Goal: Information Seeking & Learning: Learn about a topic

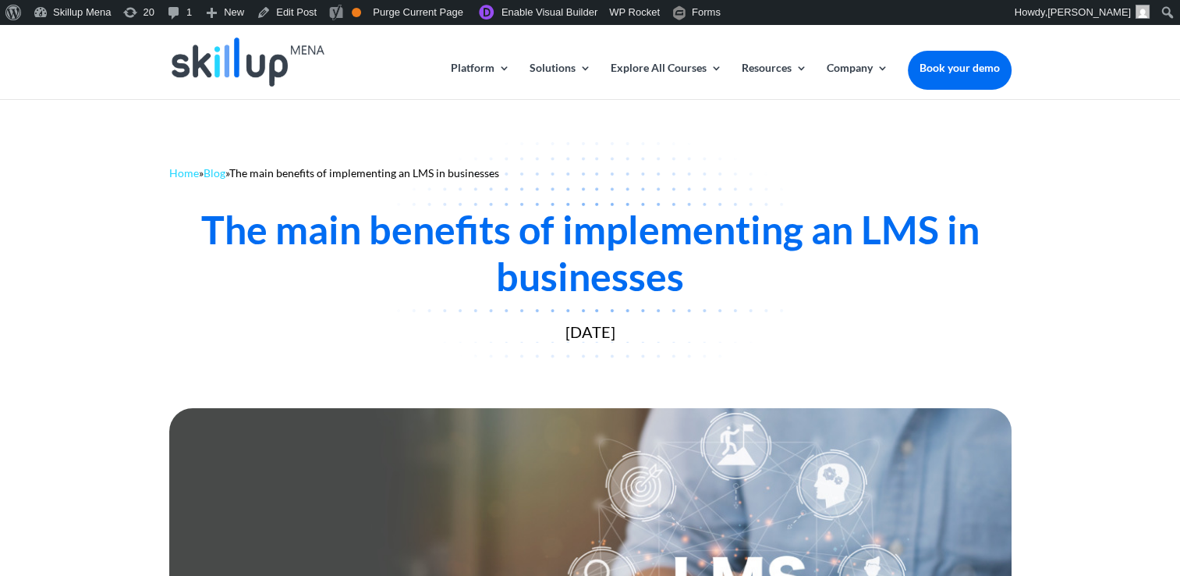
click at [364, 257] on div "The main benefits of implementing an LMS in businesses" at bounding box center [590, 253] width 843 height 94
click at [258, 239] on div "The main benefits of implementing an LMS in businesses" at bounding box center [590, 253] width 843 height 94
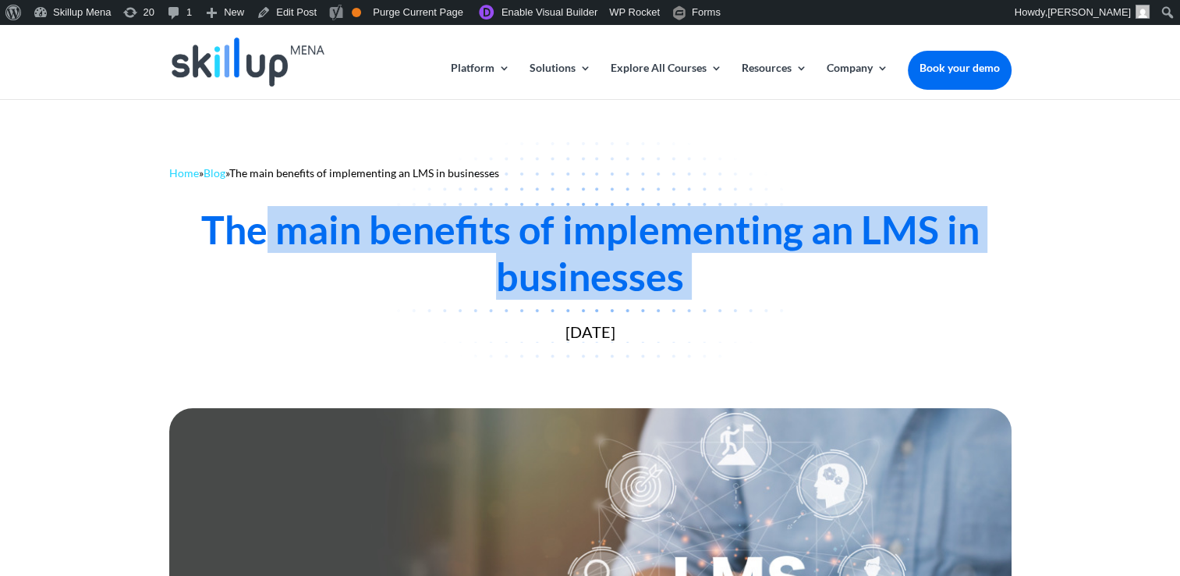
drag, startPoint x: 258, startPoint y: 239, endPoint x: 811, endPoint y: 260, distance: 553.6
click at [811, 260] on div "The main benefits of implementing an LMS in businesses" at bounding box center [590, 253] width 843 height 94
drag, startPoint x: 811, startPoint y: 260, endPoint x: 404, endPoint y: 248, distance: 407.4
click at [404, 248] on div "The main benefits of implementing an LMS in businesses" at bounding box center [590, 253] width 843 height 94
click at [446, 229] on div "The main benefits of implementing an LMS in businesses" at bounding box center [590, 253] width 843 height 94
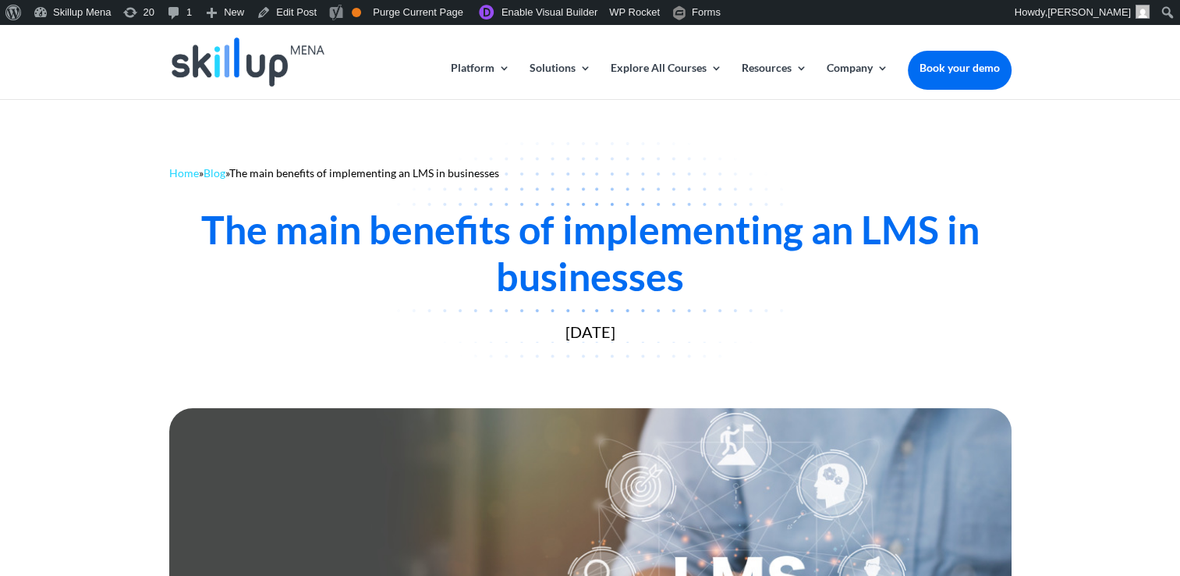
click at [548, 247] on div "The main benefits of implementing an LMS in businesses" at bounding box center [590, 253] width 843 height 94
click at [548, 232] on div "The main benefits of implementing an LMS in businesses" at bounding box center [590, 253] width 843 height 94
click at [548, 231] on div "The main benefits of implementing an LMS in businesses" at bounding box center [590, 253] width 843 height 94
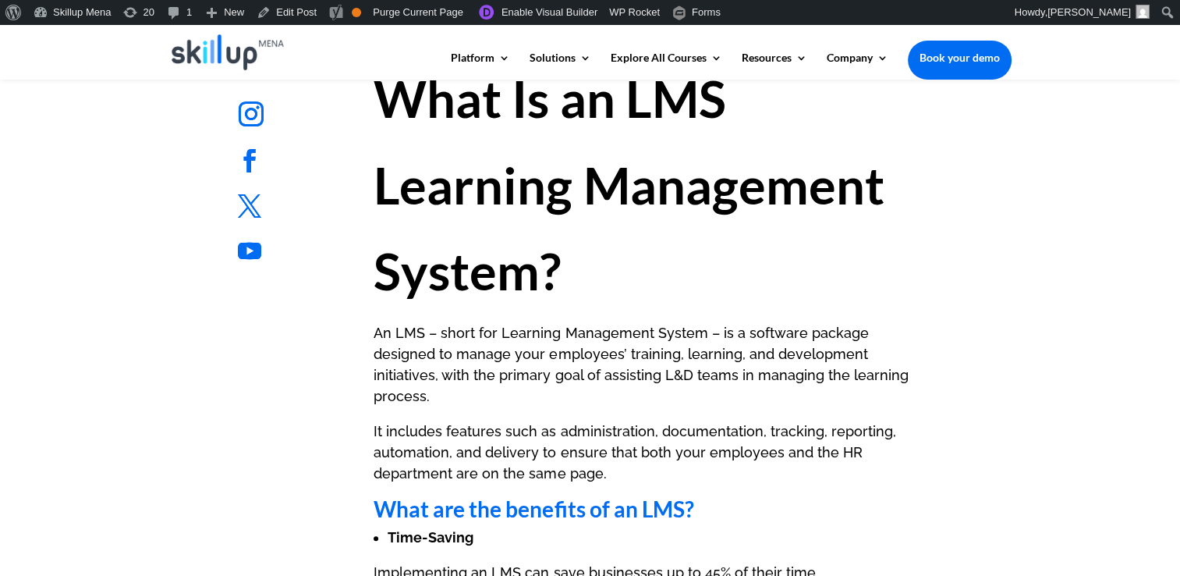
scroll to position [624, 0]
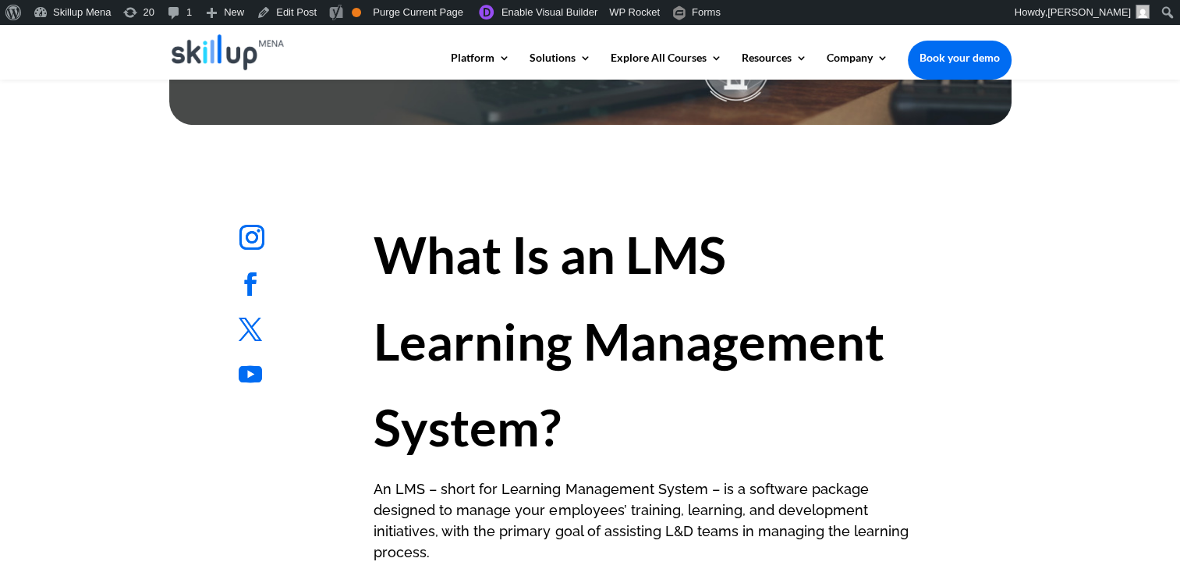
click at [381, 341] on strong "What Is an LMS Learning Management System?" at bounding box center [629, 340] width 510 height 233
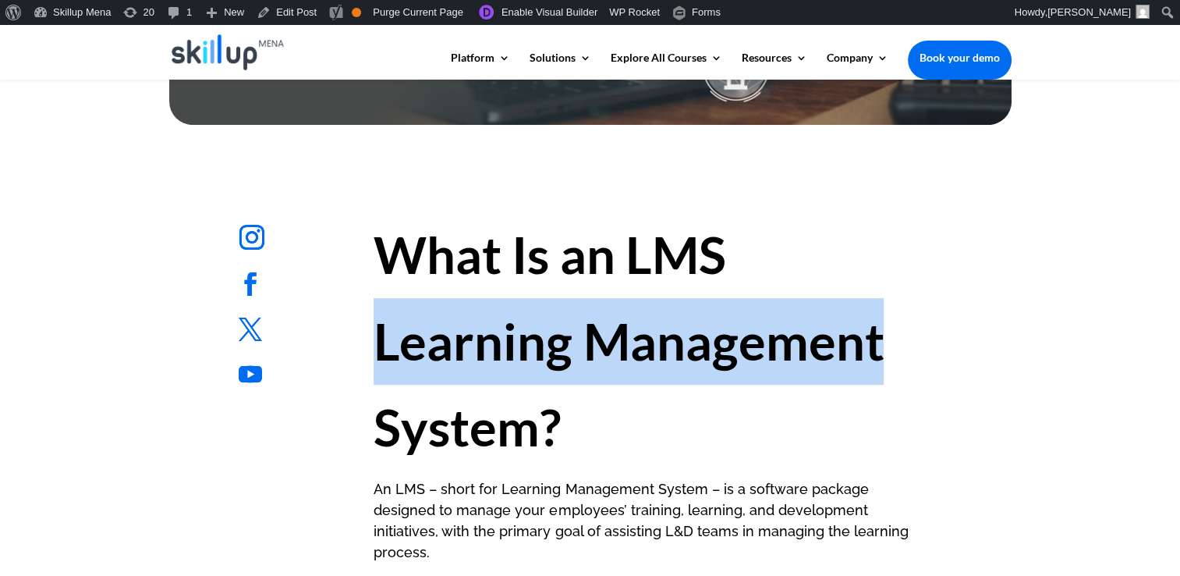
drag, startPoint x: 381, startPoint y: 341, endPoint x: 655, endPoint y: 337, distance: 274.7
click at [655, 337] on strong "What Is an LMS Learning Management System?" at bounding box center [629, 340] width 510 height 233
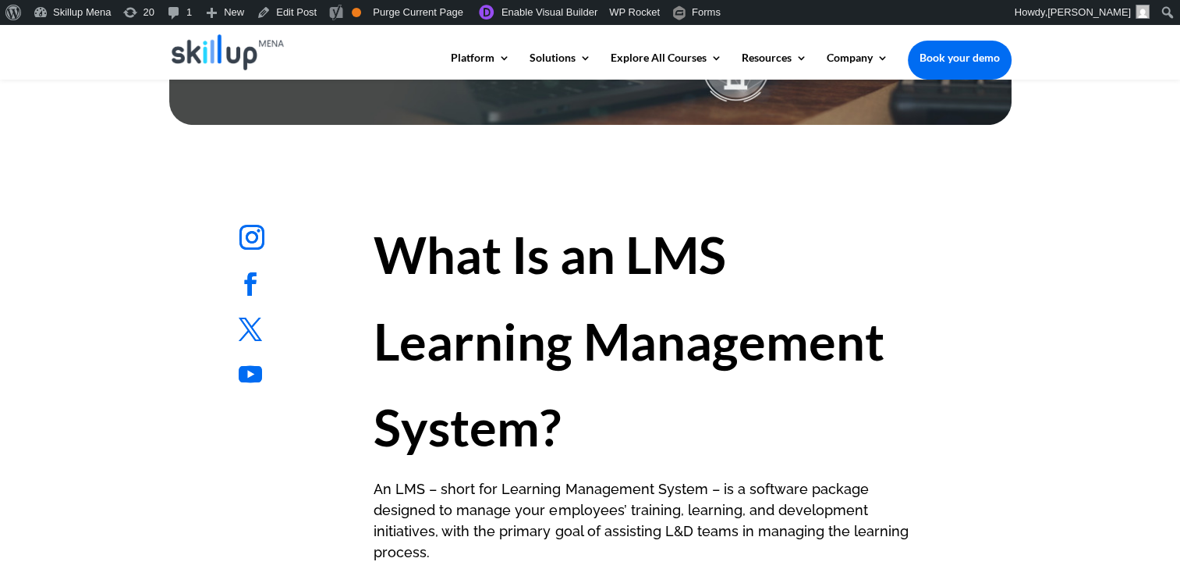
drag, startPoint x: 655, startPoint y: 337, endPoint x: 609, endPoint y: 241, distance: 106.8
click at [609, 241] on strong "What Is an LMS Learning Management System?" at bounding box center [629, 340] width 510 height 233
click at [658, 257] on strong "What Is an LMS Learning Management System?" at bounding box center [629, 340] width 510 height 233
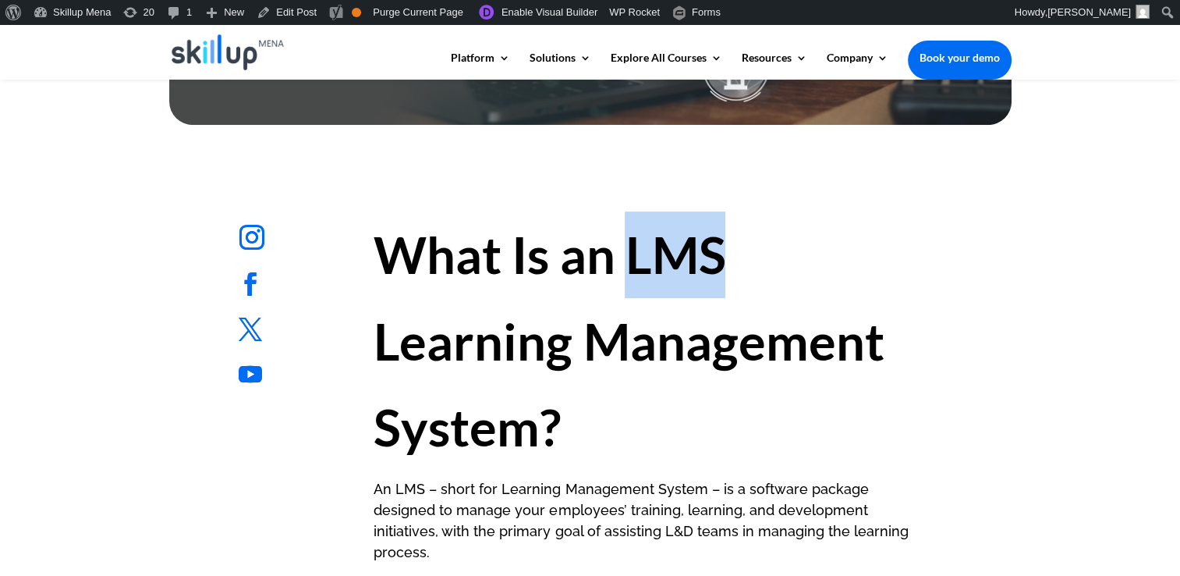
drag, startPoint x: 658, startPoint y: 257, endPoint x: 502, endPoint y: 327, distance: 170.8
click at [733, 270] on h1 "What Is an LMS Learning Management System?" at bounding box center [648, 344] width 548 height 267
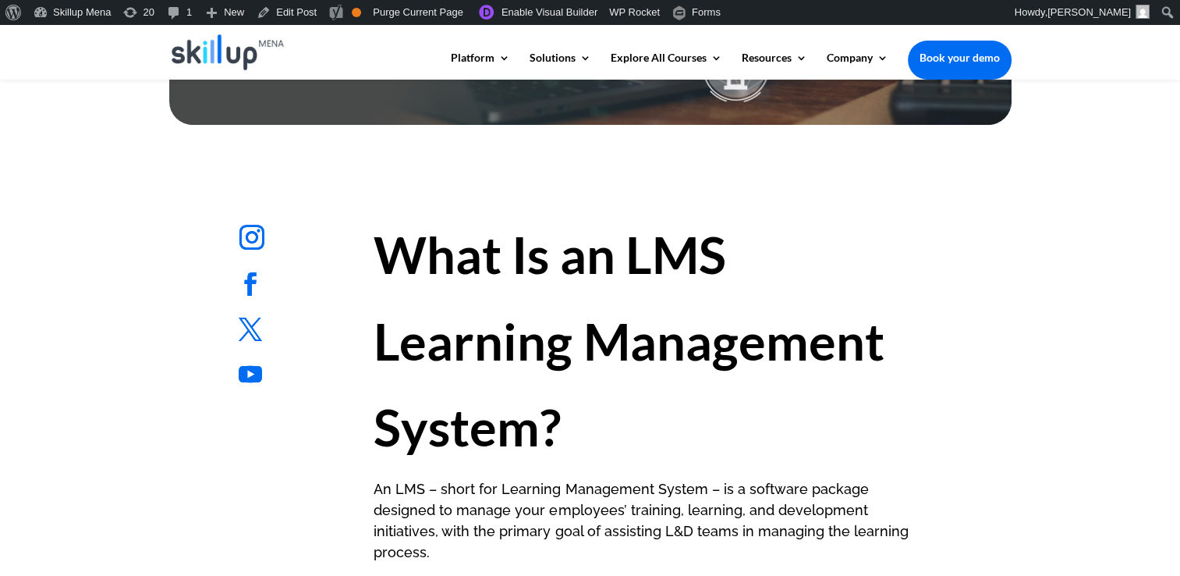
click at [502, 327] on strong "What Is an LMS Learning Management System?" at bounding box center [629, 340] width 510 height 233
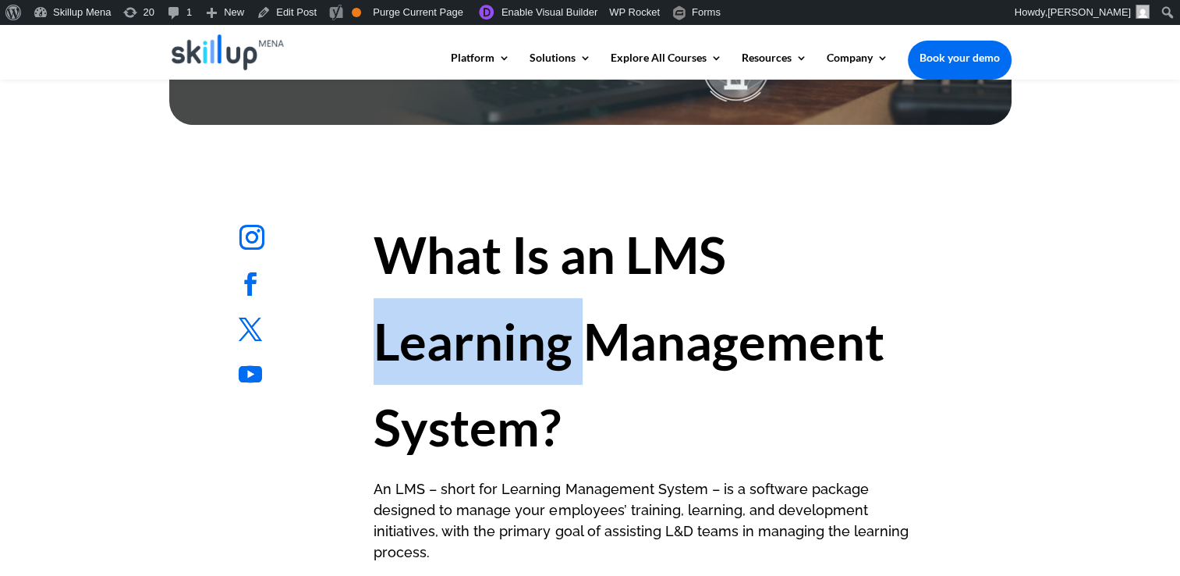
click at [502, 327] on strong "What Is an LMS Learning Management System?" at bounding box center [629, 340] width 510 height 233
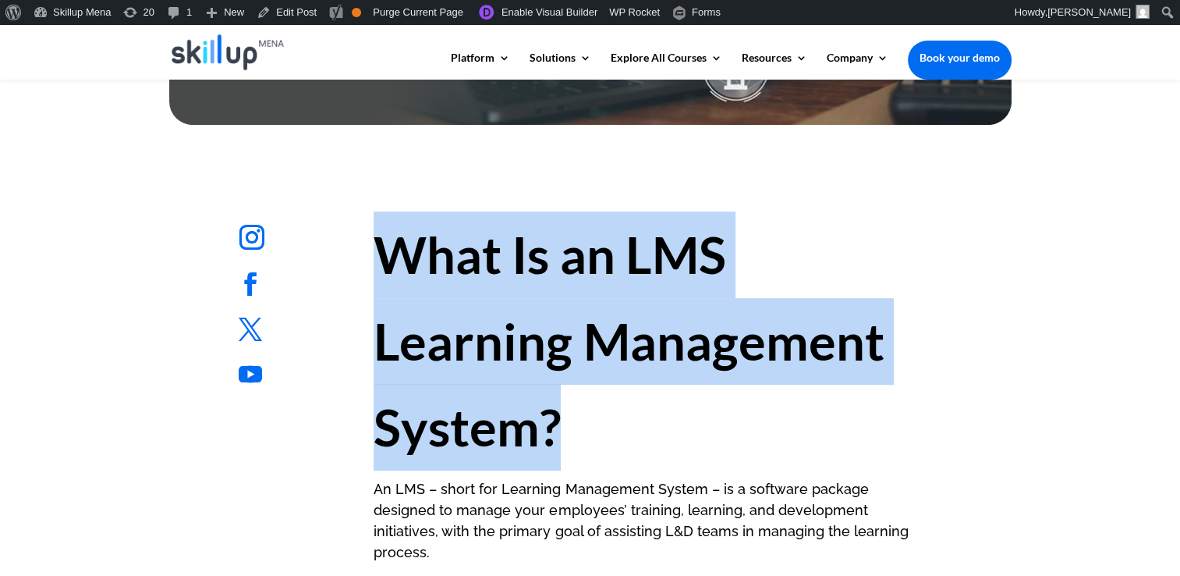
click at [502, 327] on strong "What Is an LMS Learning Management System?" at bounding box center [629, 340] width 510 height 233
drag, startPoint x: 502, startPoint y: 327, endPoint x: 341, endPoint y: 326, distance: 161.5
click at [399, 337] on strong "What Is an LMS Learning Management System?" at bounding box center [629, 340] width 510 height 233
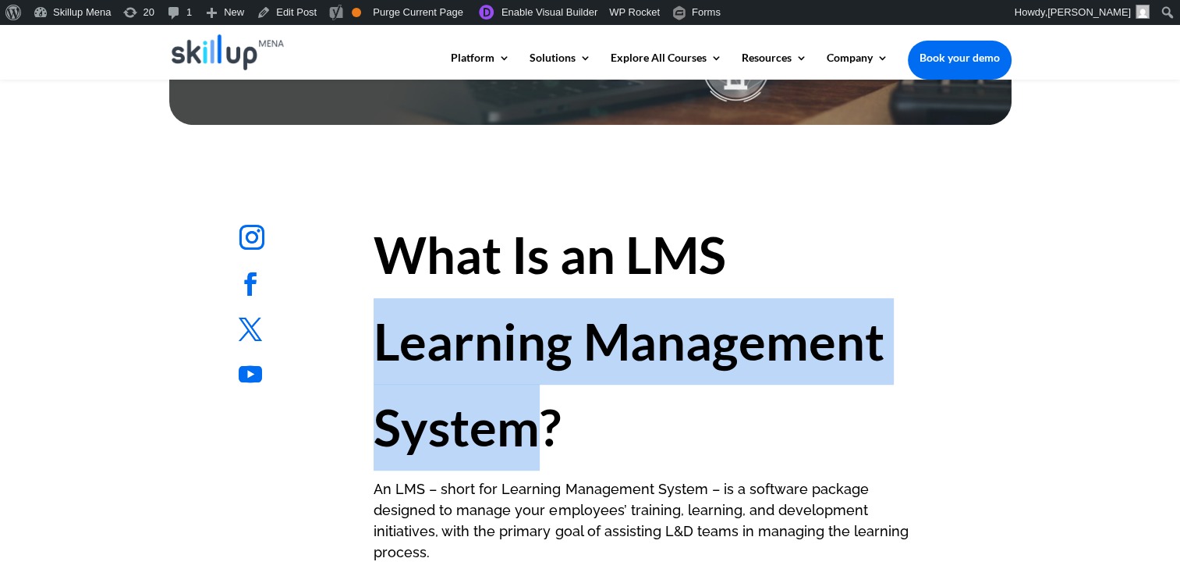
drag, startPoint x: 335, startPoint y: 327, endPoint x: 547, endPoint y: 399, distance: 224.3
copy strong "Learning Management System"
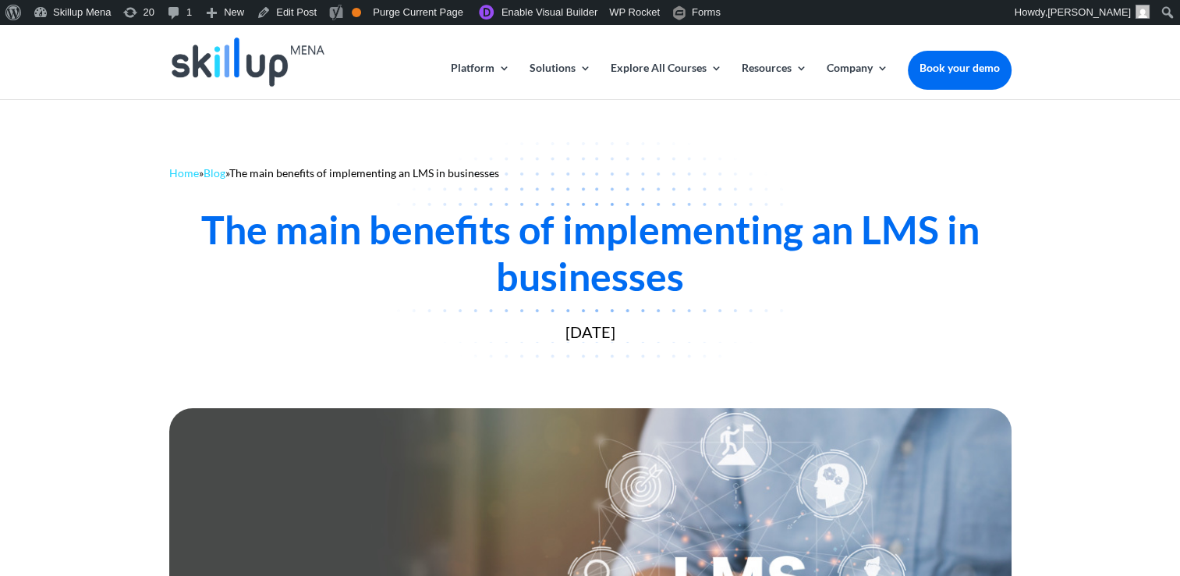
click at [309, 210] on div "The main benefits of implementing an LMS in businesses" at bounding box center [590, 253] width 843 height 94
click at [313, 232] on div "The main benefits of implementing an LMS in businesses" at bounding box center [590, 253] width 843 height 94
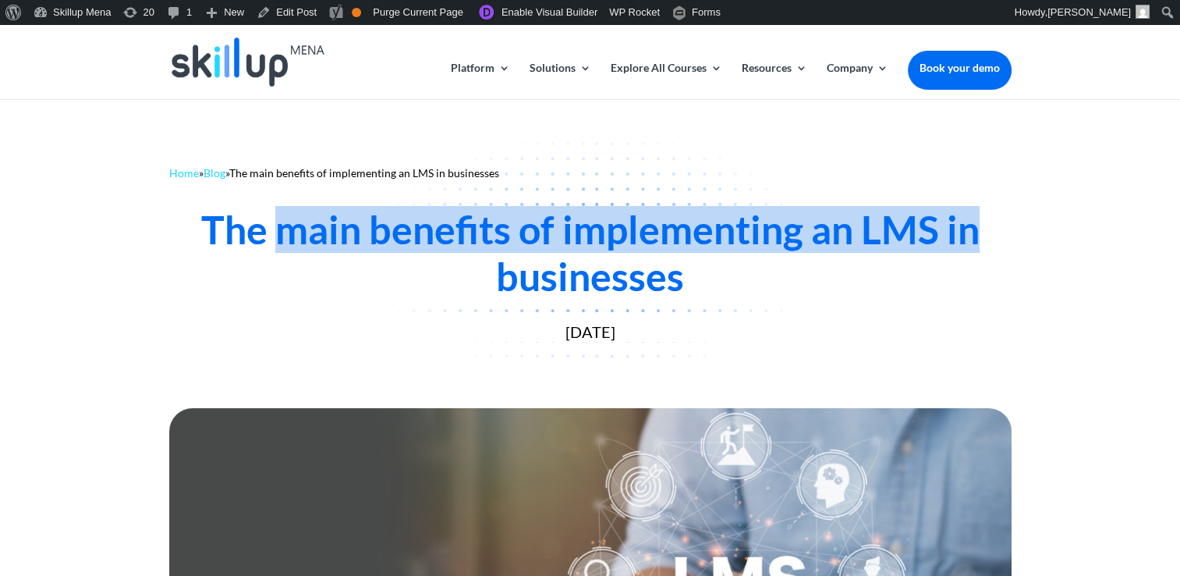
drag, startPoint x: 313, startPoint y: 232, endPoint x: 940, endPoint y: 247, distance: 627.4
click at [949, 247] on div "The main benefits of implementing an LMS in businesses" at bounding box center [590, 253] width 843 height 94
drag, startPoint x: 940, startPoint y: 247, endPoint x: 488, endPoint y: 273, distance: 452.5
click at [488, 273] on div "The main benefits of implementing an LMS in businesses" at bounding box center [590, 253] width 843 height 94
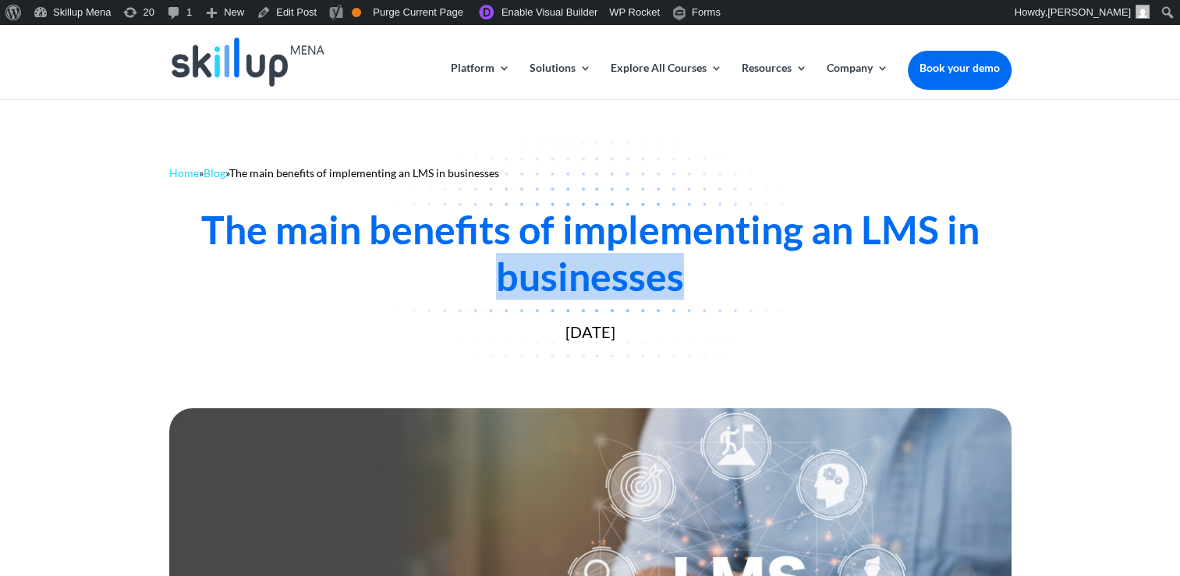
click at [488, 273] on div "The main benefits of implementing an LMS in businesses" at bounding box center [590, 253] width 843 height 94
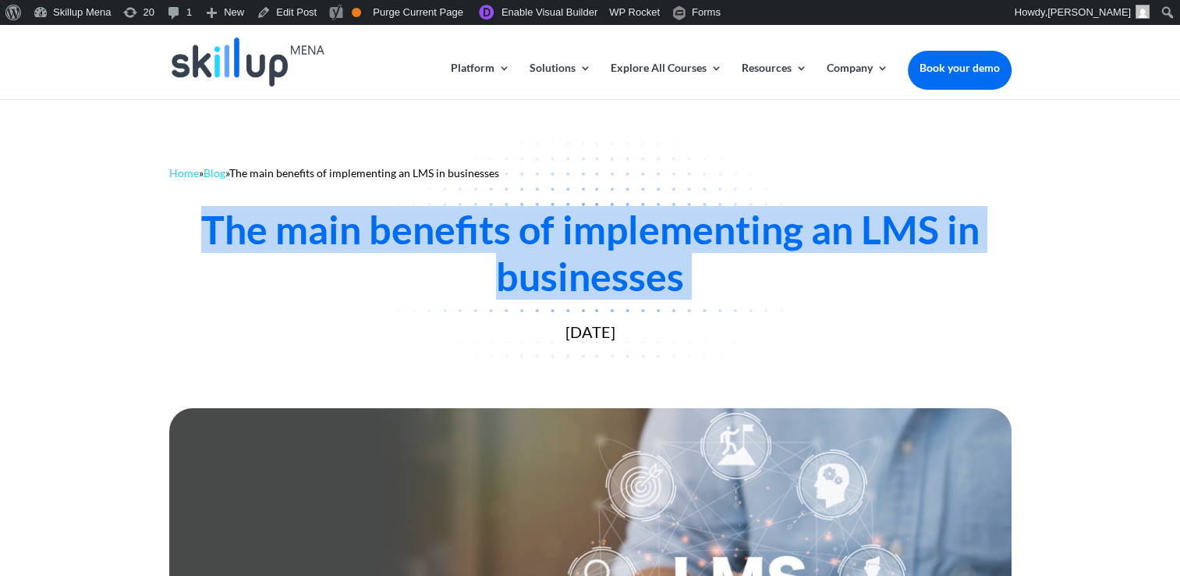
click at [488, 273] on div "The main benefits of implementing an LMS in businesses" at bounding box center [590, 253] width 843 height 94
copy div "The main benefits of implementing an LMS in businesses"
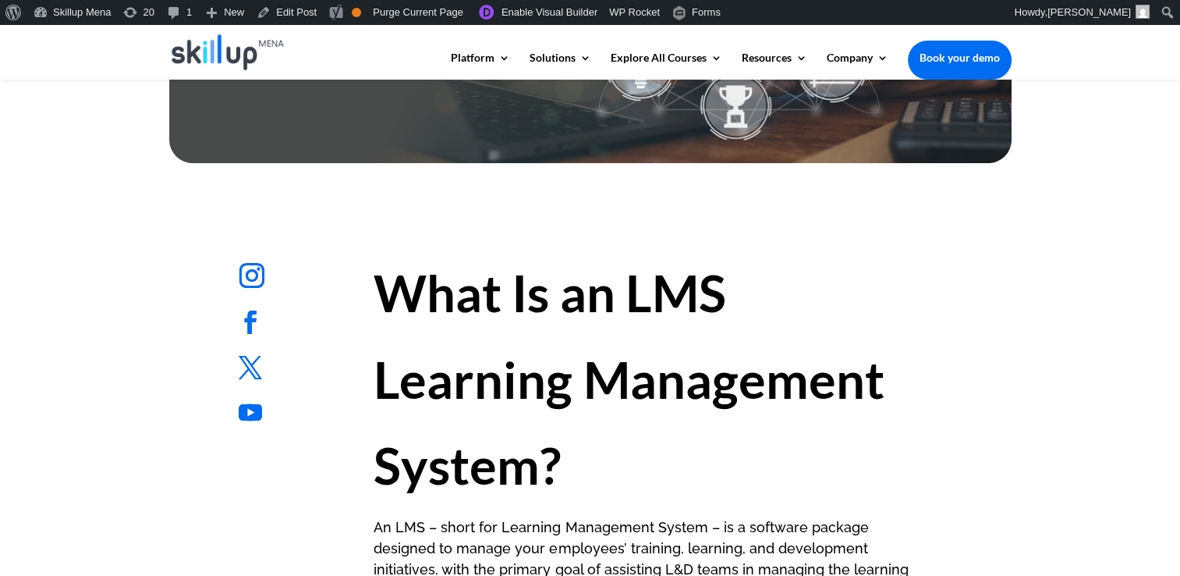
scroll to position [624, 0]
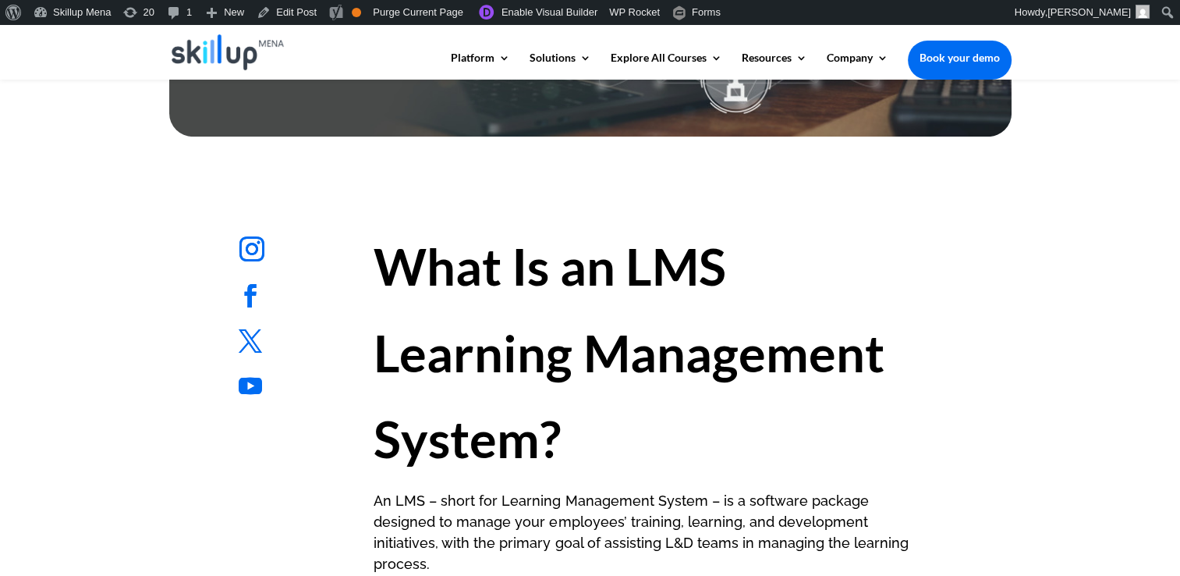
click at [651, 303] on h1 "What Is an LMS Learning Management System?" at bounding box center [648, 356] width 548 height 267
click at [642, 268] on strong "What Is an LMS Learning Management System?" at bounding box center [629, 352] width 510 height 233
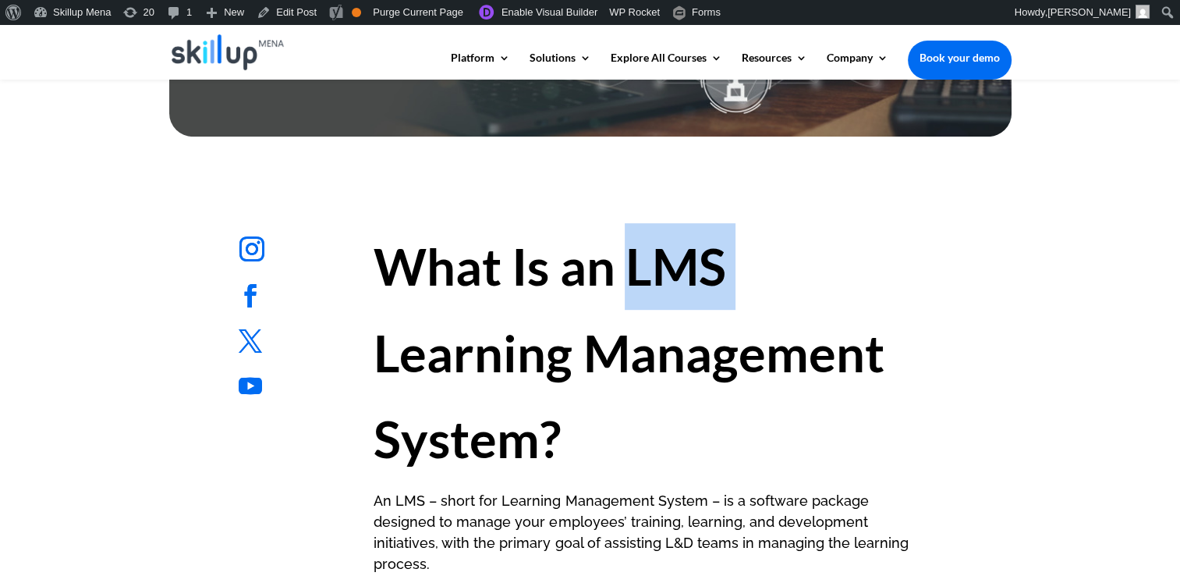
click at [641, 268] on strong "What Is an LMS Learning Management System?" at bounding box center [629, 352] width 510 height 233
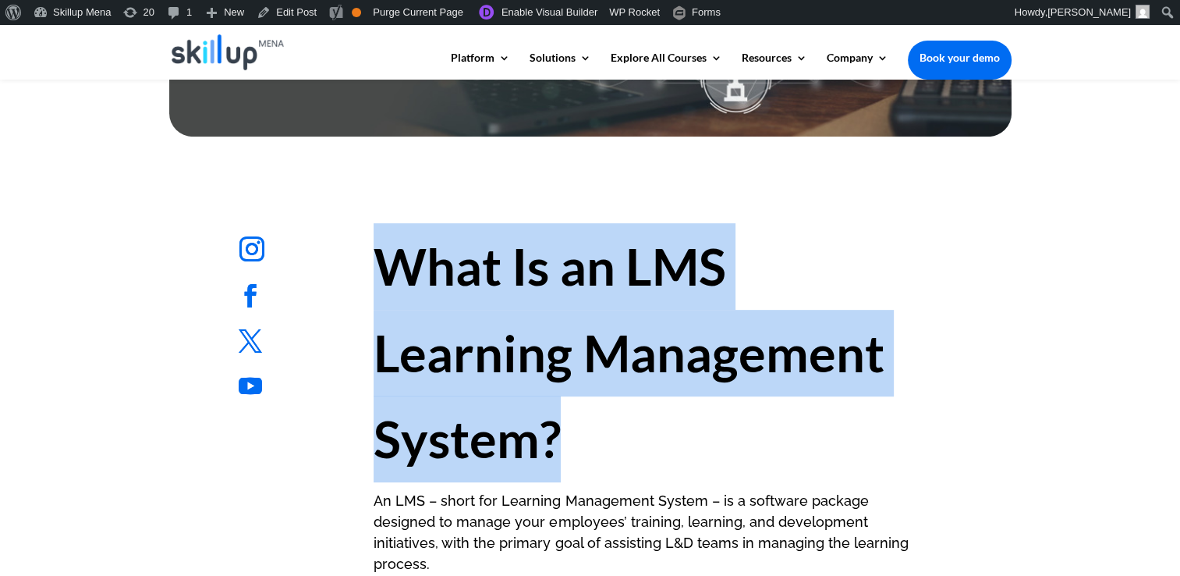
drag, startPoint x: 641, startPoint y: 268, endPoint x: 589, endPoint y: 460, distance: 198.9
click at [589, 460] on h1 "What Is an LMS Learning Management System?" at bounding box center [648, 356] width 548 height 267
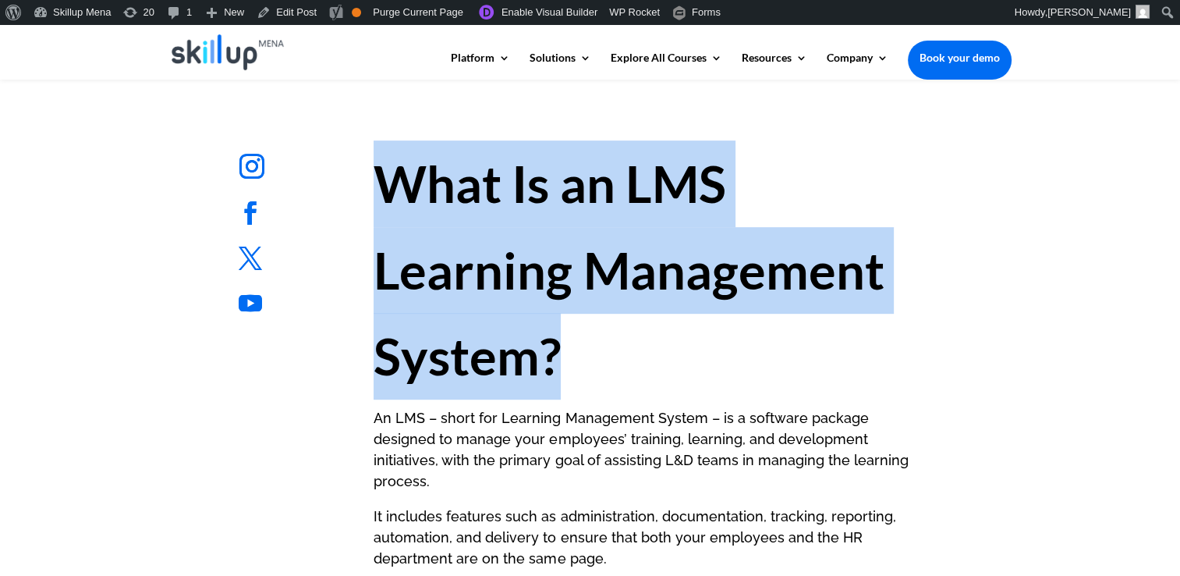
scroll to position [858, 0]
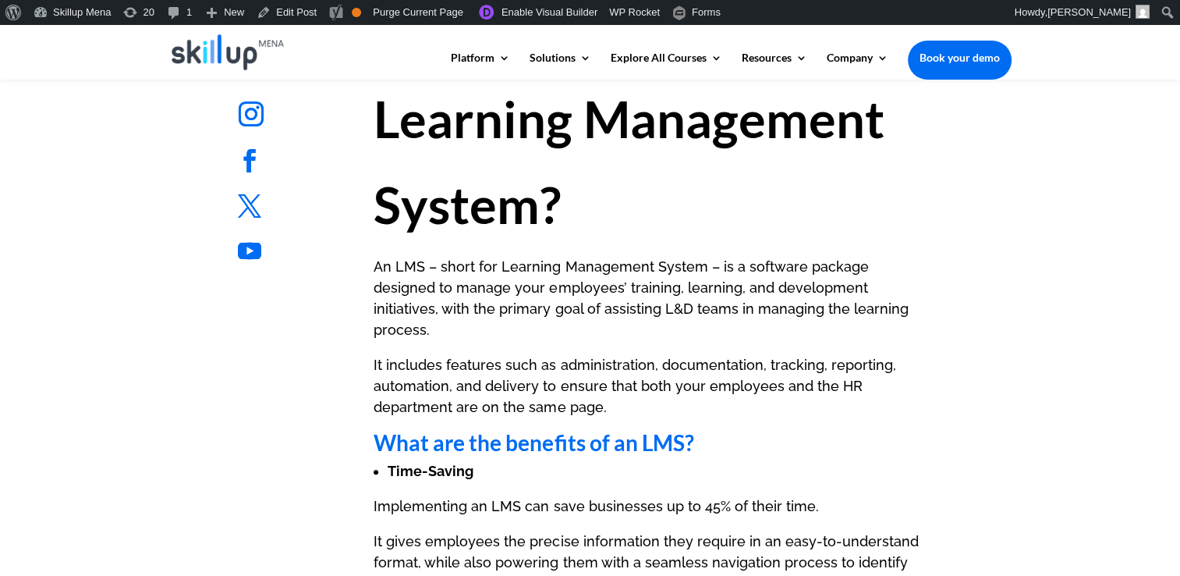
click at [435, 308] on p "An LMS – short for Learning Management System – is a software package designed …" at bounding box center [648, 305] width 548 height 98
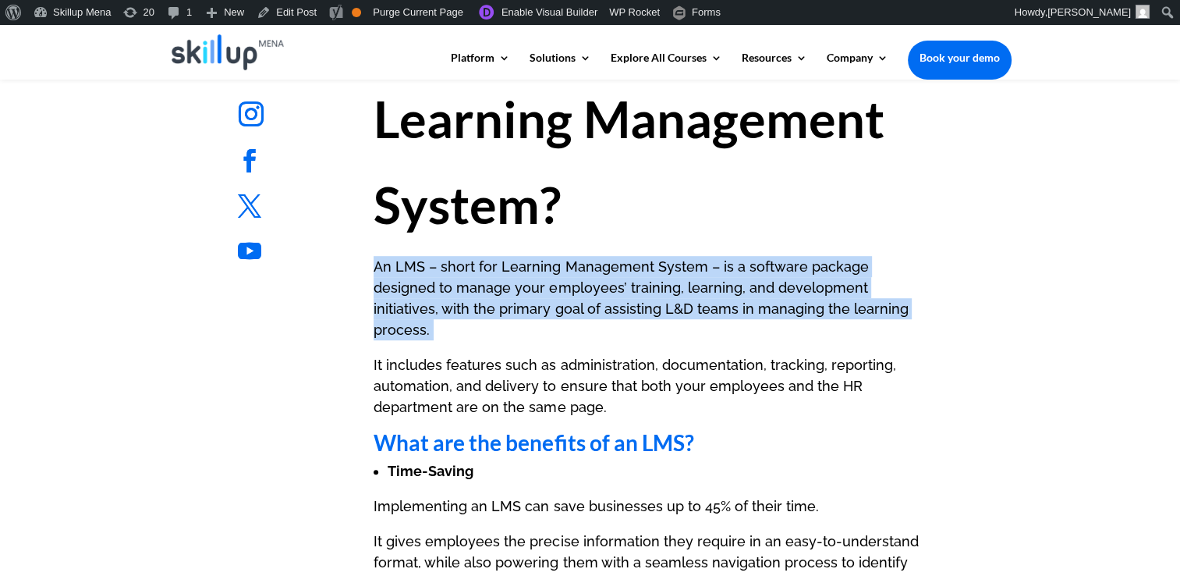
click at [435, 308] on p "An LMS – short for Learning Management System – is a software package designed …" at bounding box center [648, 305] width 548 height 98
drag, startPoint x: 435, startPoint y: 308, endPoint x: 408, endPoint y: 292, distance: 31.2
click at [408, 292] on p "An LMS – short for Learning Management System – is a software package designed …" at bounding box center [648, 305] width 548 height 98
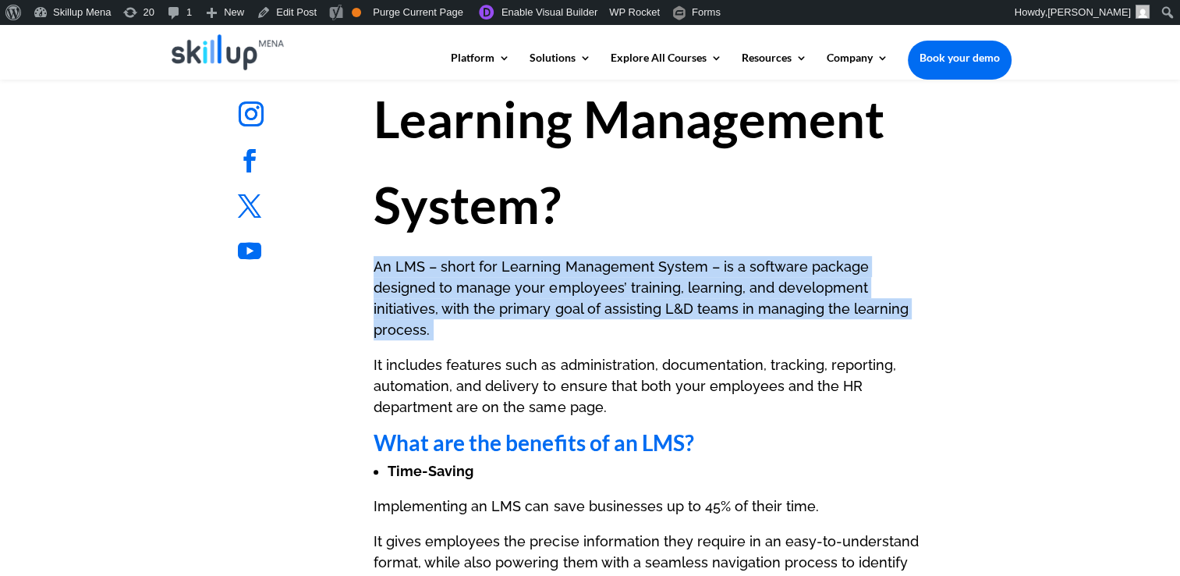
drag, startPoint x: 408, startPoint y: 292, endPoint x: 408, endPoint y: 264, distance: 27.3
click at [408, 264] on p "An LMS – short for Learning Management System – is a software package designed …" at bounding box center [648, 305] width 548 height 98
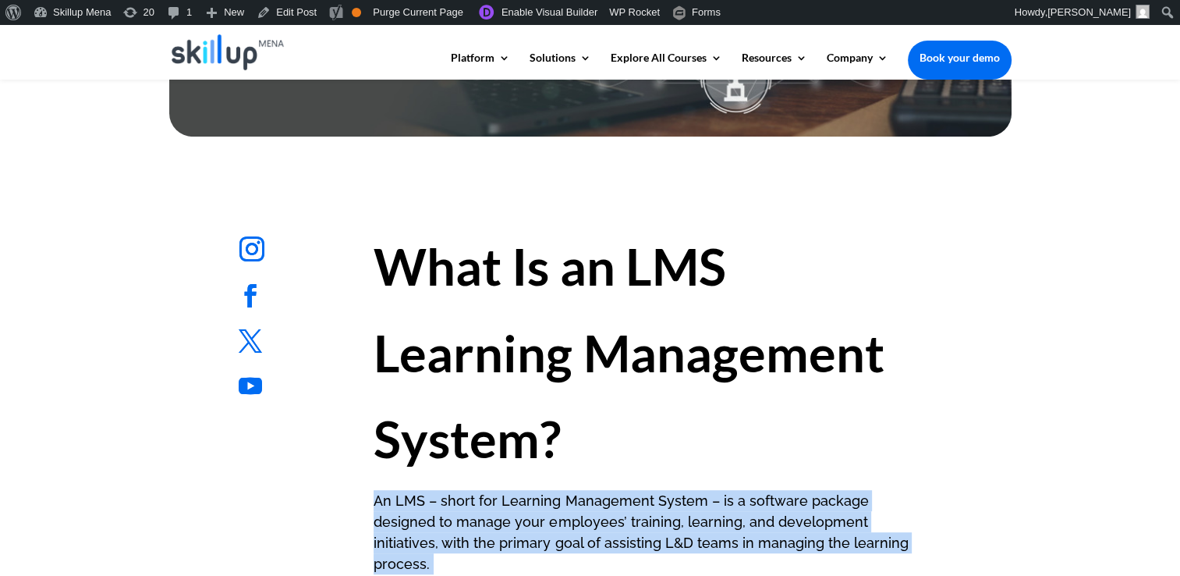
scroll to position [690, 0]
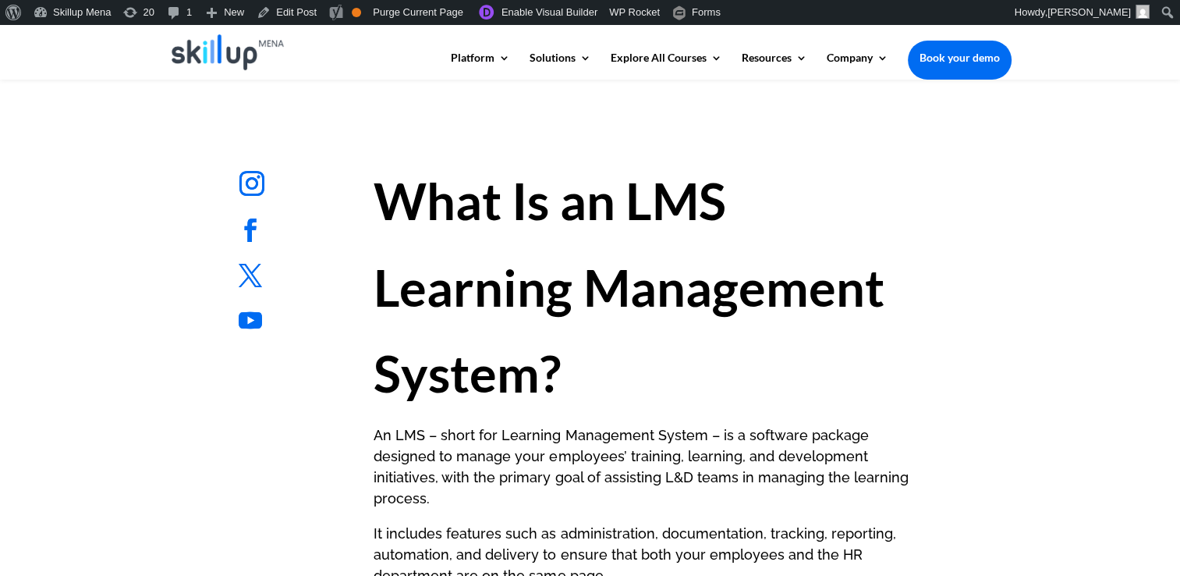
drag, startPoint x: 421, startPoint y: 262, endPoint x: 406, endPoint y: 285, distance: 27.0
click at [421, 262] on strong "What Is an LMS Learning Management System?" at bounding box center [629, 286] width 510 height 233
click at [399, 294] on strong "What Is an LMS Learning Management System?" at bounding box center [629, 286] width 510 height 233
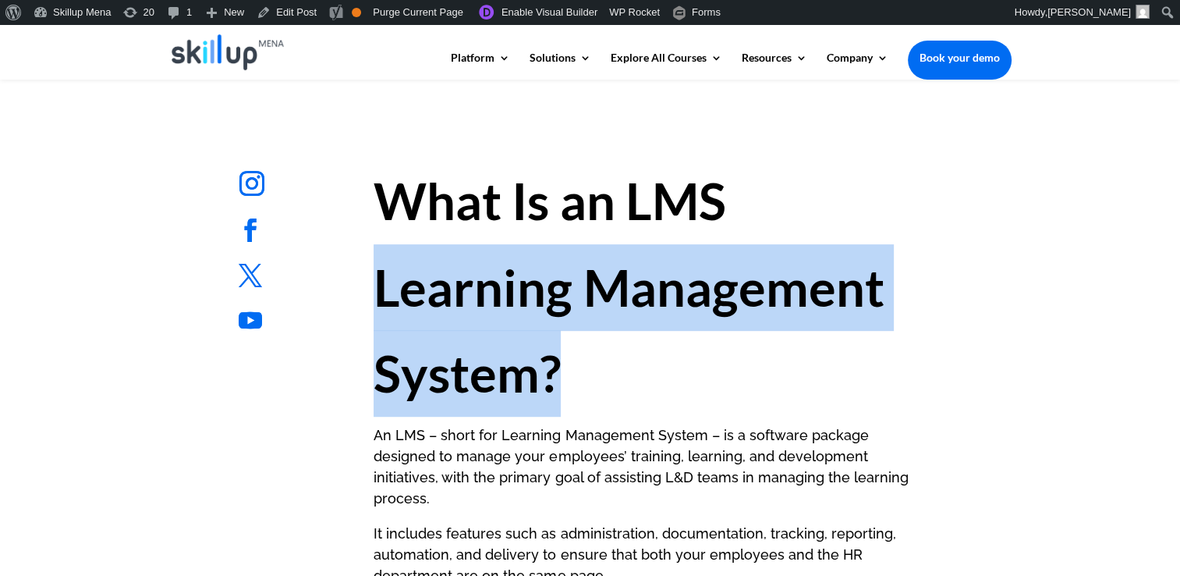
drag, startPoint x: 399, startPoint y: 294, endPoint x: 533, endPoint y: 339, distance: 140.6
click at [533, 339] on h1 "What Is an LMS Learning Management System?" at bounding box center [648, 291] width 548 height 267
copy strong "Learning Management System?"
click at [534, 302] on strong "What Is an LMS Learning Management System?" at bounding box center [629, 286] width 510 height 233
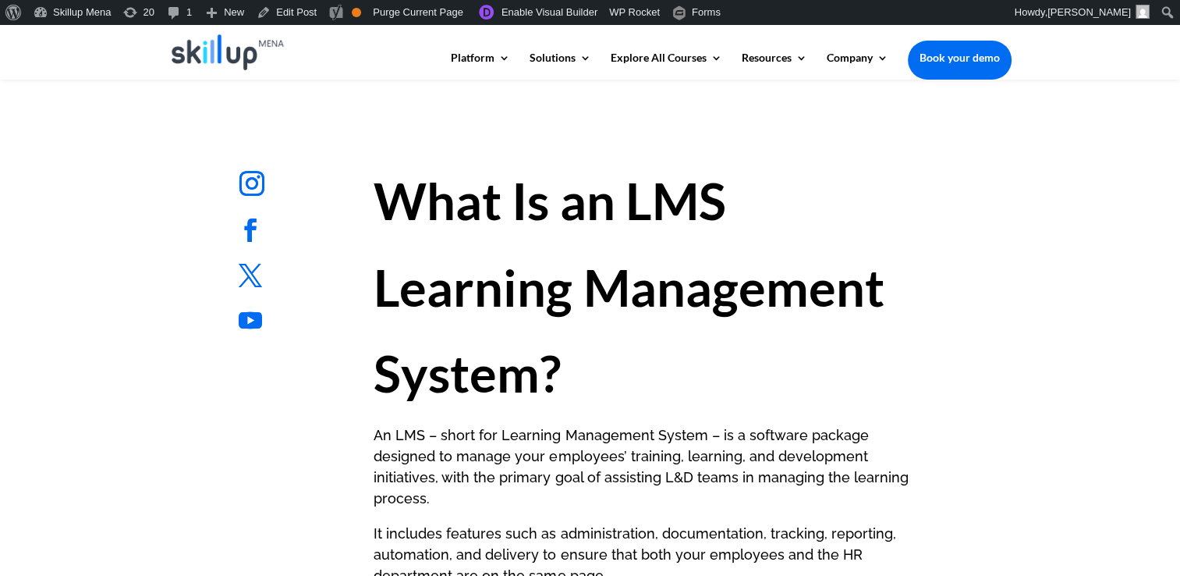
click at [378, 304] on strong "What Is an LMS Learning Management System?" at bounding box center [629, 286] width 510 height 233
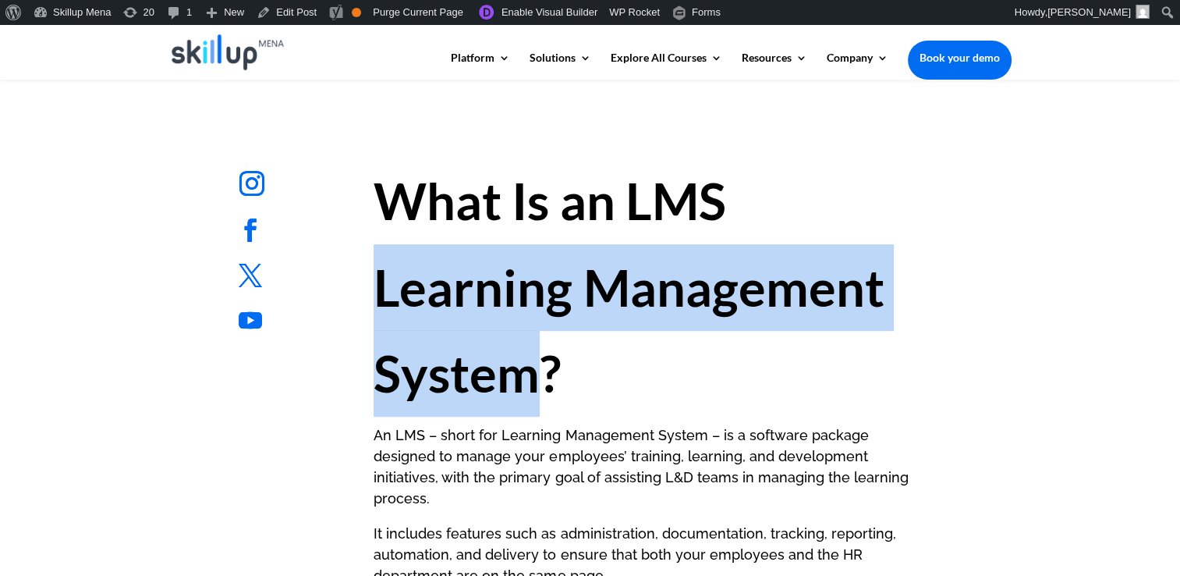
drag, startPoint x: 378, startPoint y: 292, endPoint x: 545, endPoint y: 374, distance: 185.6
click at [545, 374] on strong "What Is an LMS Learning Management System?" at bounding box center [629, 286] width 510 height 233
copy strong "Learning Management System"
click at [301, 7] on link "Edit Post" at bounding box center [286, 12] width 73 height 25
